Goal: Navigation & Orientation: Go to known website

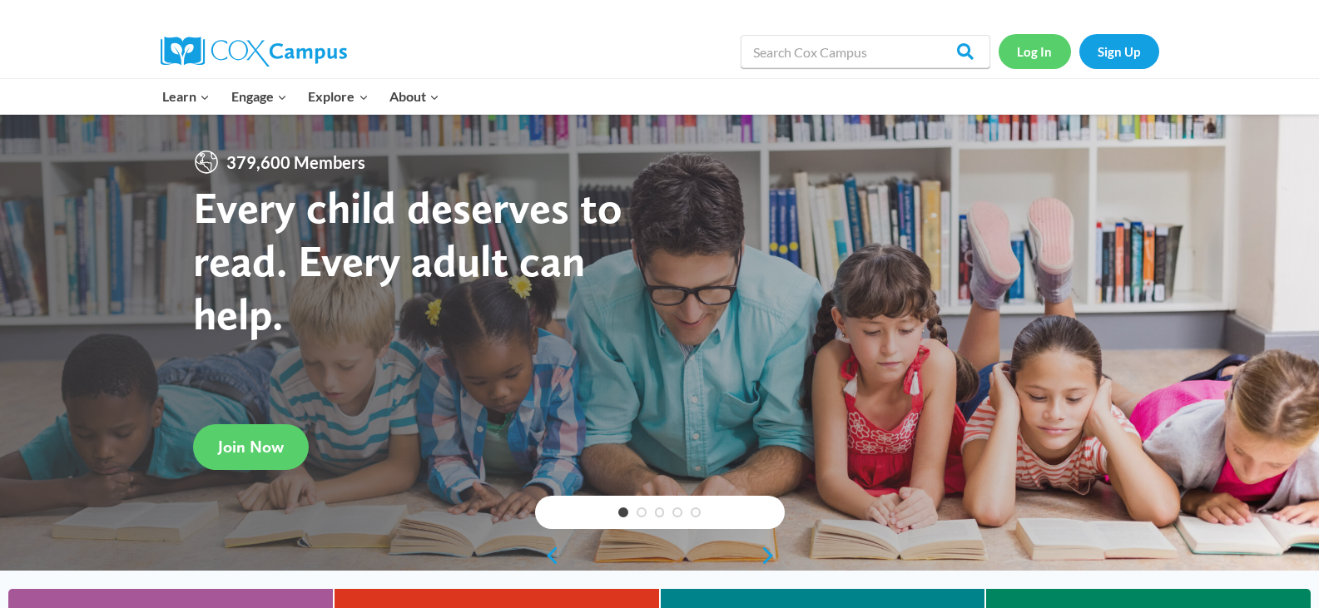
click at [1029, 52] on link "Log In" at bounding box center [1035, 51] width 72 height 34
click at [1042, 48] on link "Log In" at bounding box center [1035, 51] width 72 height 34
